Goal: Information Seeking & Learning: Check status

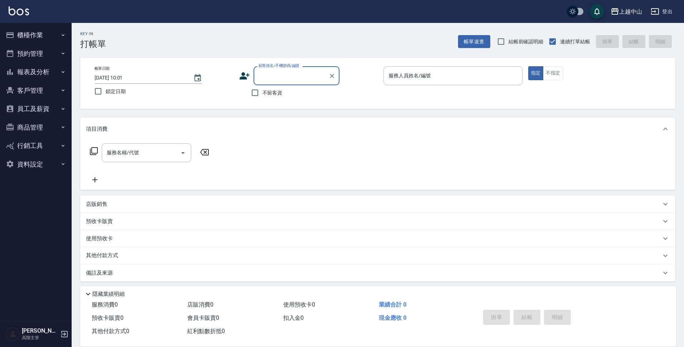
click at [37, 40] on button "櫃檯作業" at bounding box center [36, 35] width 66 height 19
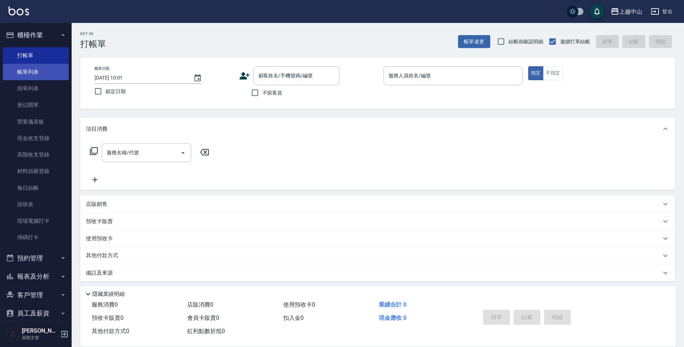
click at [40, 75] on link "帳單列表" at bounding box center [36, 72] width 66 height 16
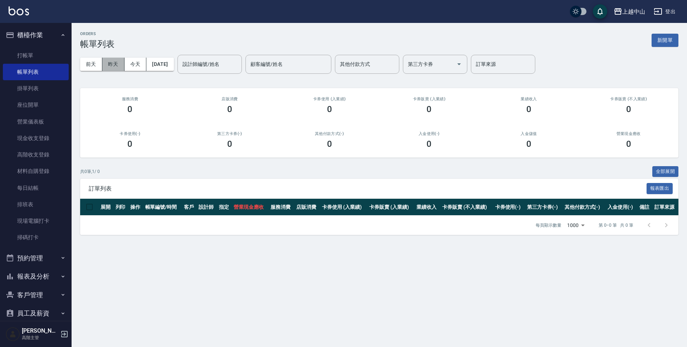
click at [114, 61] on button "昨天" at bounding box center [113, 64] width 22 height 13
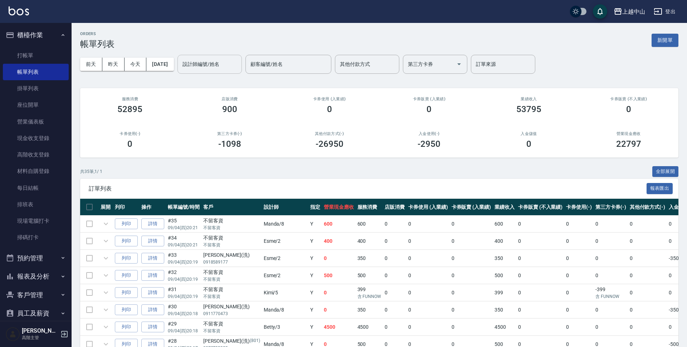
click at [211, 60] on input "設計師編號/姓名" at bounding box center [210, 64] width 58 height 13
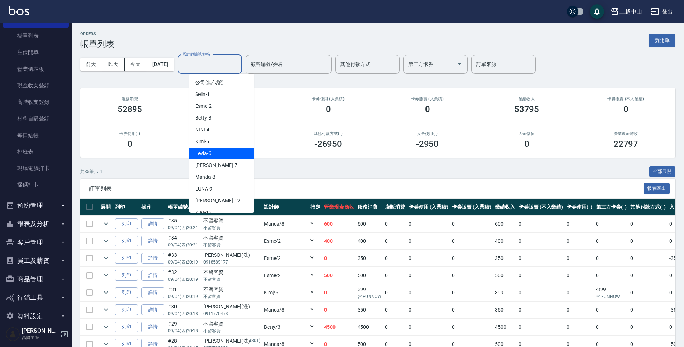
scroll to position [65, 0]
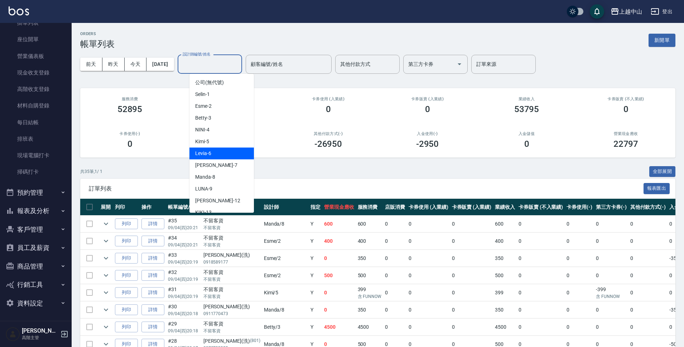
click at [56, 211] on button "報表及分析" at bounding box center [36, 210] width 66 height 19
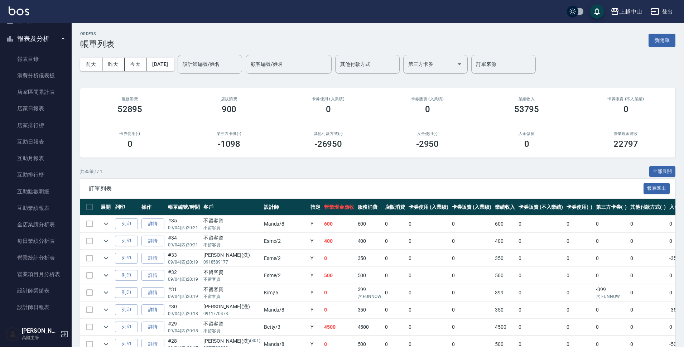
scroll to position [260, 0]
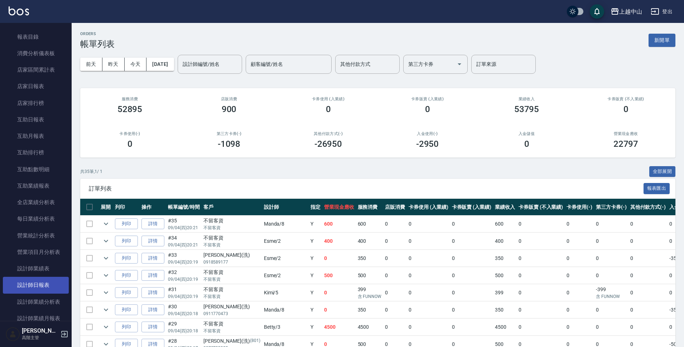
click at [55, 282] on link "設計師日報表" at bounding box center [36, 285] width 66 height 16
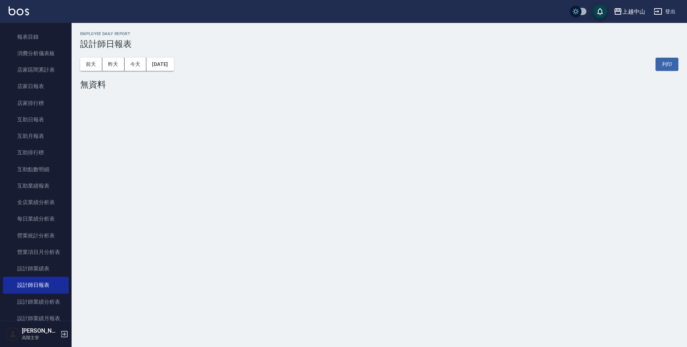
click at [109, 71] on div "[DATE] [DATE] [DATE] [DATE] 列印" at bounding box center [379, 64] width 598 height 30
click at [111, 68] on button "昨天" at bounding box center [113, 64] width 22 height 13
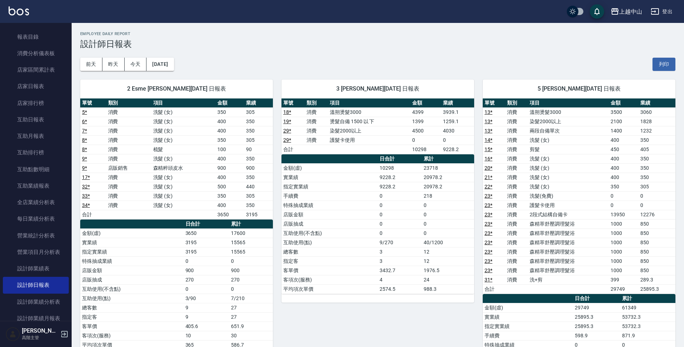
drag, startPoint x: 254, startPoint y: 165, endPoint x: 286, endPoint y: 169, distance: 32.4
click at [255, 165] on td "900" at bounding box center [258, 167] width 29 height 9
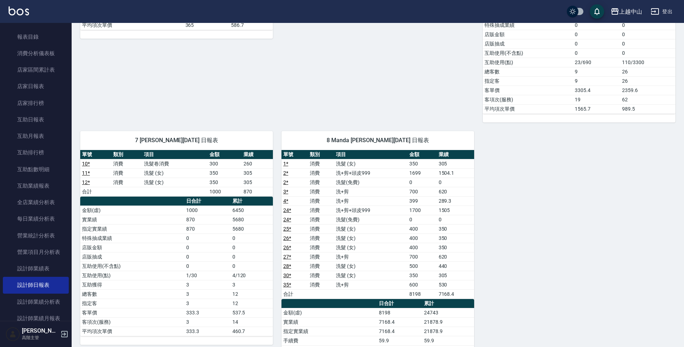
scroll to position [332, 0]
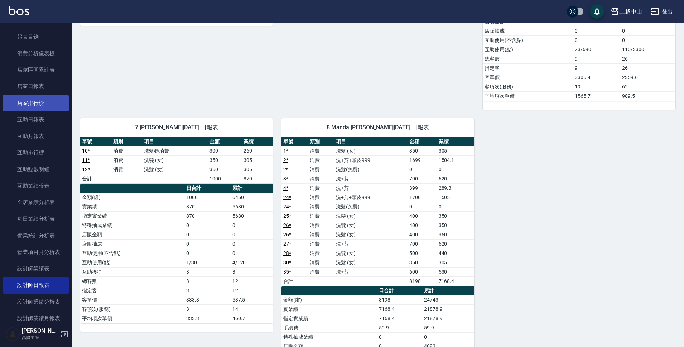
click at [51, 98] on link "店家排行榜" at bounding box center [36, 103] width 66 height 16
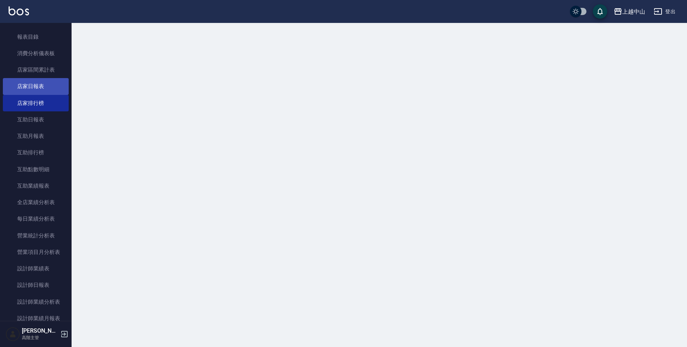
click at [45, 90] on link "店家日報表" at bounding box center [36, 86] width 66 height 16
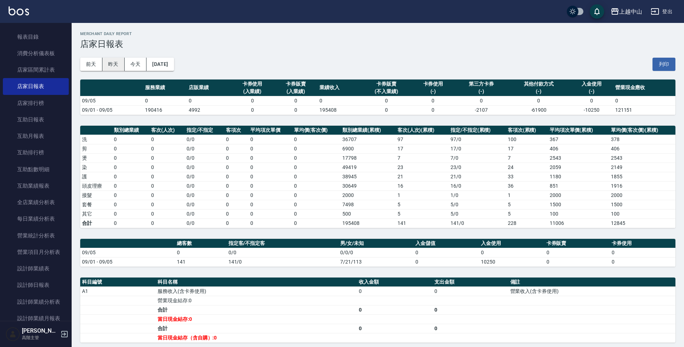
click at [112, 63] on button "昨天" at bounding box center [113, 64] width 22 height 13
